Goal: Information Seeking & Learning: Learn about a topic

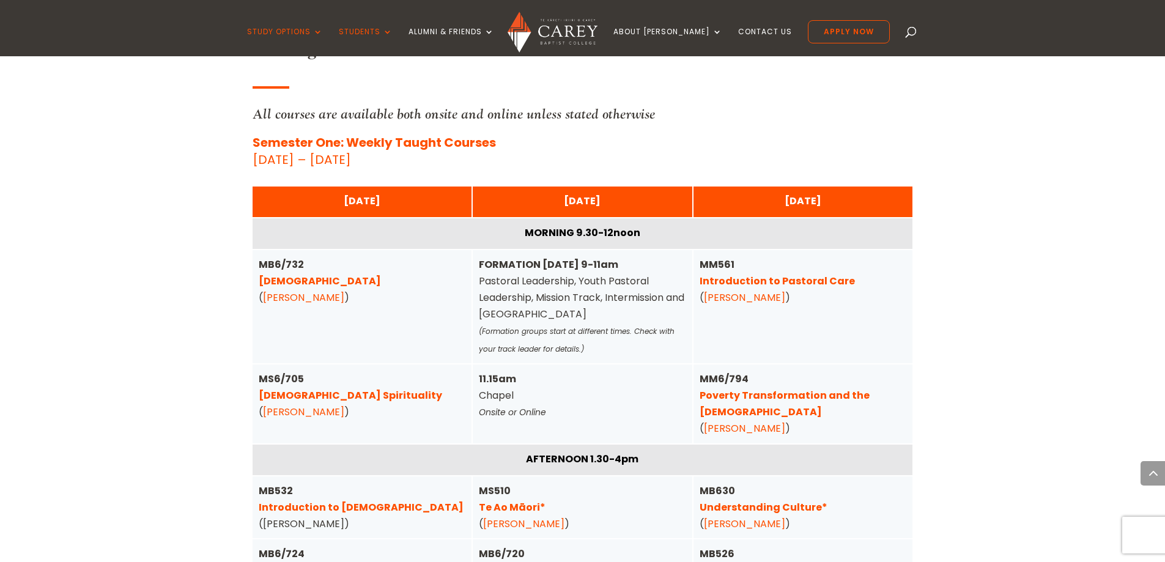
scroll to position [3058, 0]
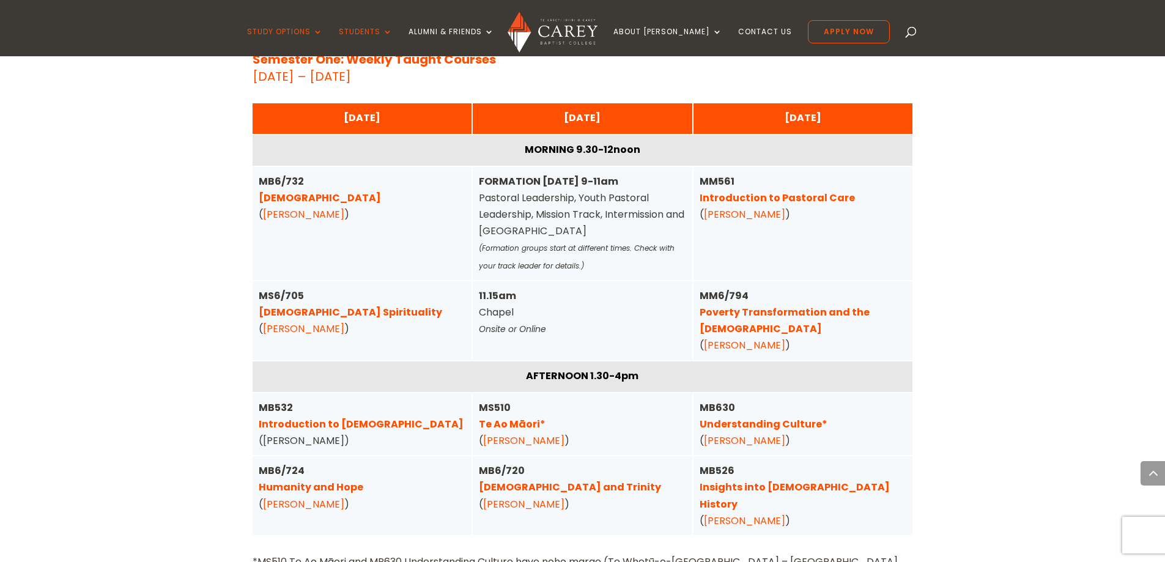
click at [298, 191] on link "[DEMOGRAPHIC_DATA]" at bounding box center [320, 198] width 122 height 14
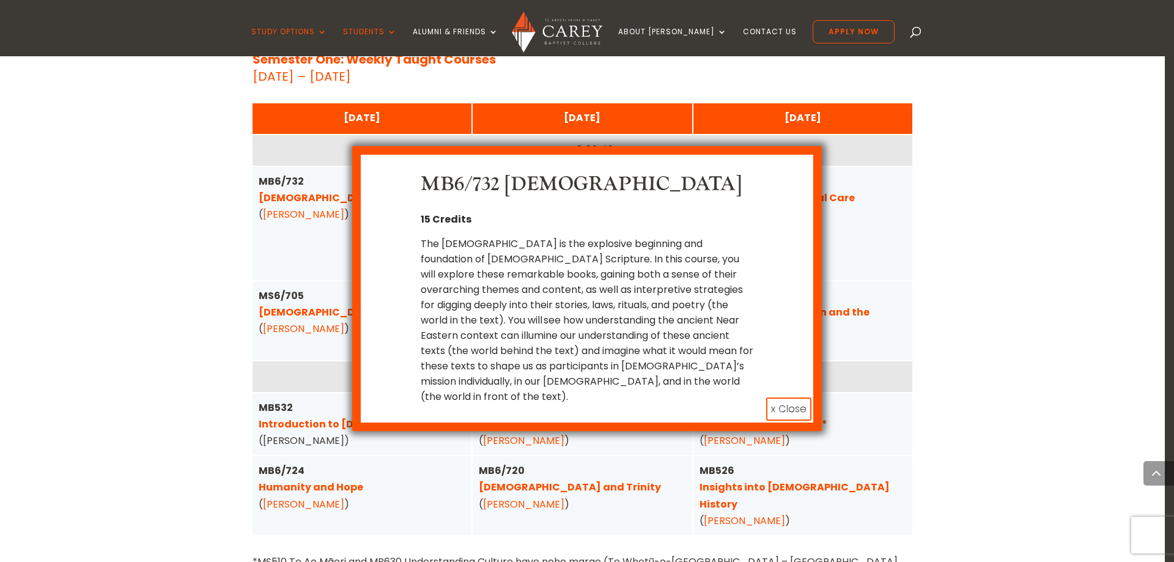
click at [787, 397] on button "x Close" at bounding box center [788, 408] width 45 height 23
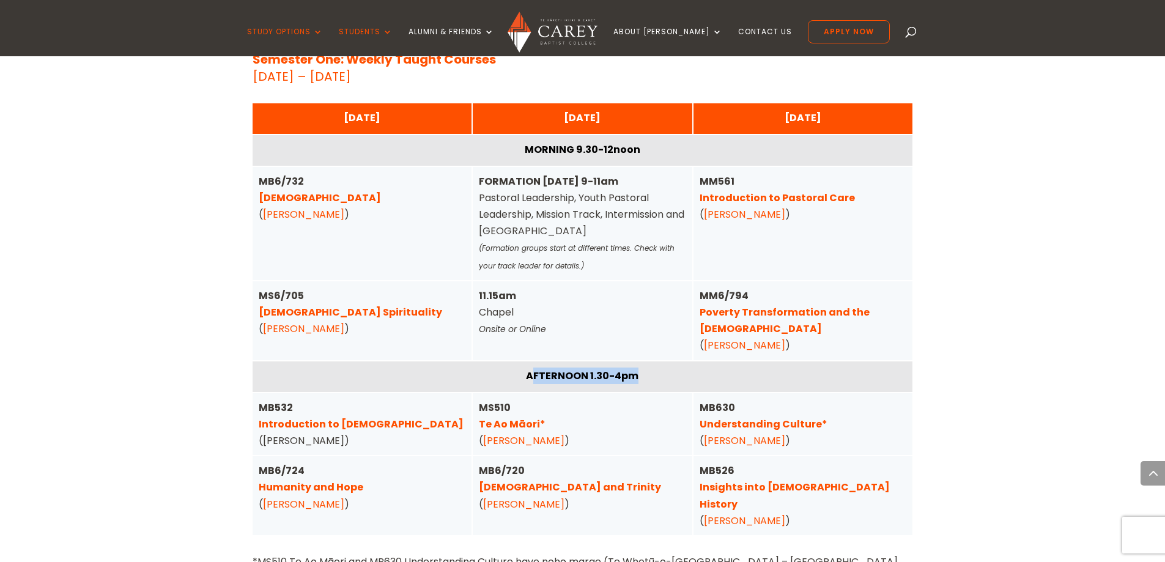
drag, startPoint x: 533, startPoint y: 326, endPoint x: 649, endPoint y: 325, distance: 115.6
click at [649, 368] on div "AFTERNOON 1.30-4pm" at bounding box center [583, 376] width 648 height 17
click at [652, 368] on div "AFTERNOON 1.30-4pm" at bounding box center [583, 376] width 648 height 17
drag, startPoint x: 527, startPoint y: 323, endPoint x: 645, endPoint y: 332, distance: 118.9
click at [645, 368] on div "AFTERNOON 1.30-4pm" at bounding box center [583, 376] width 648 height 17
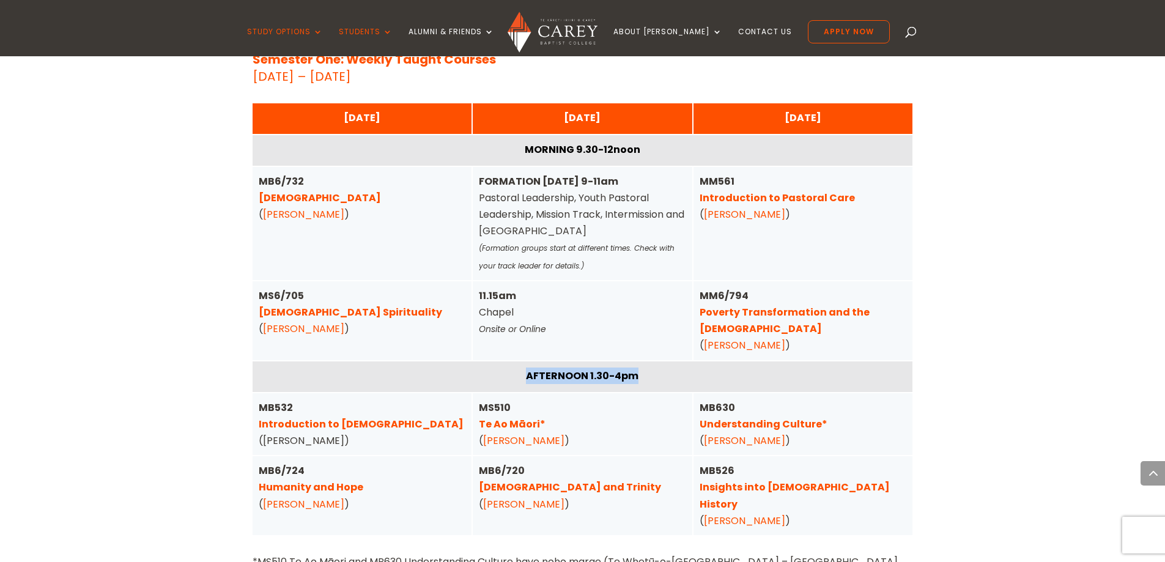
click at [645, 368] on div "AFTERNOON 1.30-4pm" at bounding box center [583, 376] width 648 height 17
click at [280, 191] on link "[DEMOGRAPHIC_DATA]" at bounding box center [320, 198] width 122 height 14
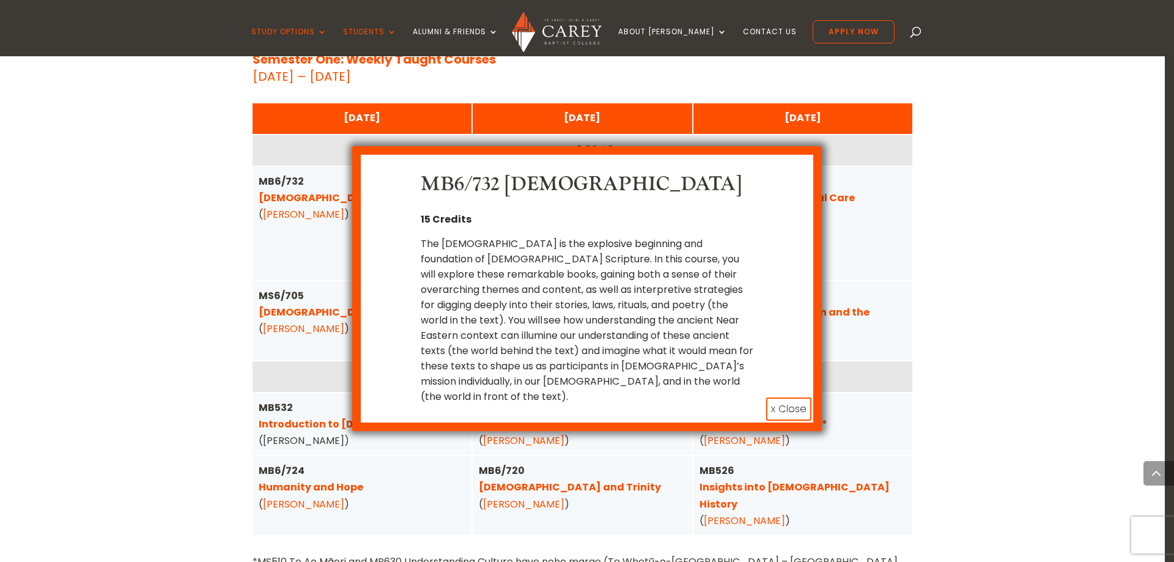
click at [149, 268] on div "MB6/732 [DEMOGRAPHIC_DATA] 15 Credits The [DEMOGRAPHIC_DATA] is the explosive b…" at bounding box center [587, 281] width 1174 height 562
click at [792, 397] on button "x Close" at bounding box center [788, 408] width 45 height 23
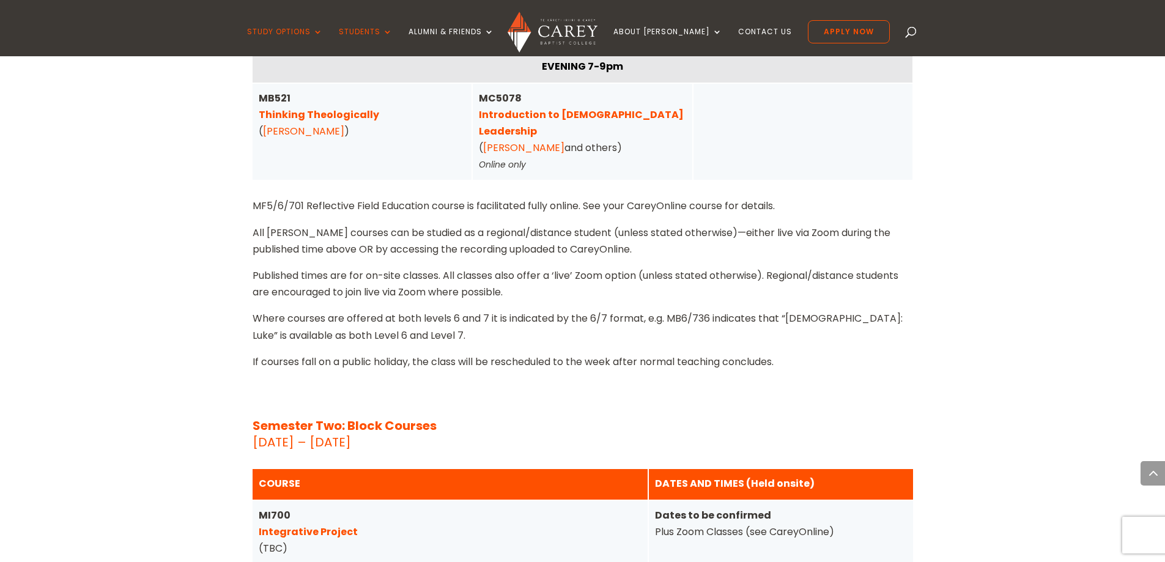
scroll to position [4770, 0]
